Goal: Book appointment/travel/reservation

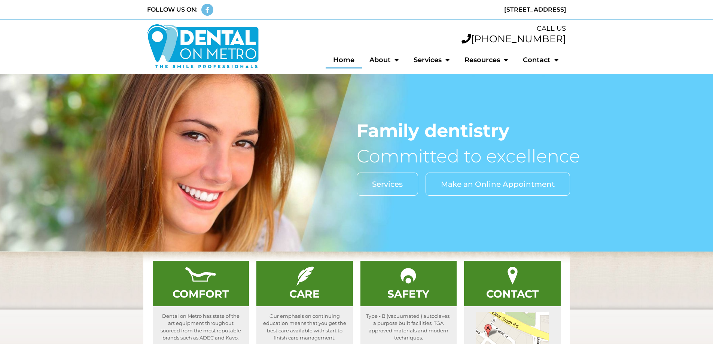
click at [499, 184] on span "Make an Online Appointment" at bounding box center [498, 183] width 114 height 7
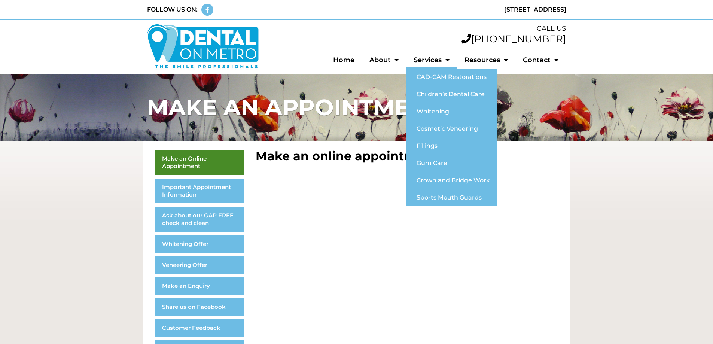
click at [445, 60] on span "Menu" at bounding box center [445, 60] width 8 height 14
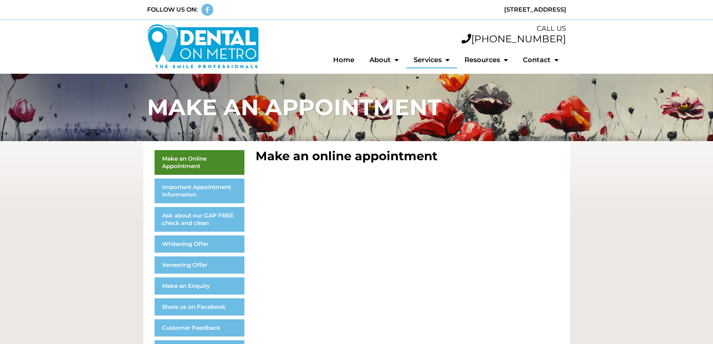
click at [445, 60] on span "Menu" at bounding box center [445, 60] width 8 height 14
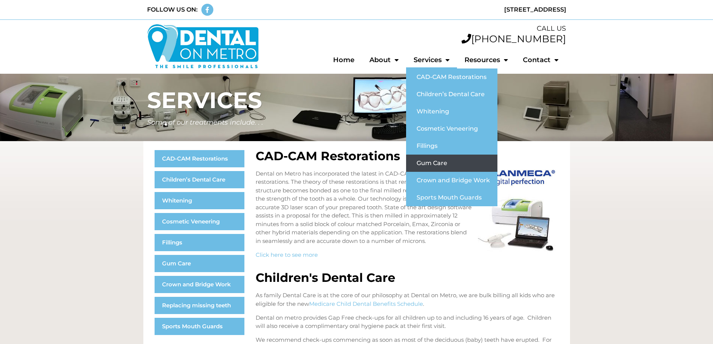
click at [431, 164] on link "Gum Care" at bounding box center [451, 163] width 91 height 17
